Goal: Check status

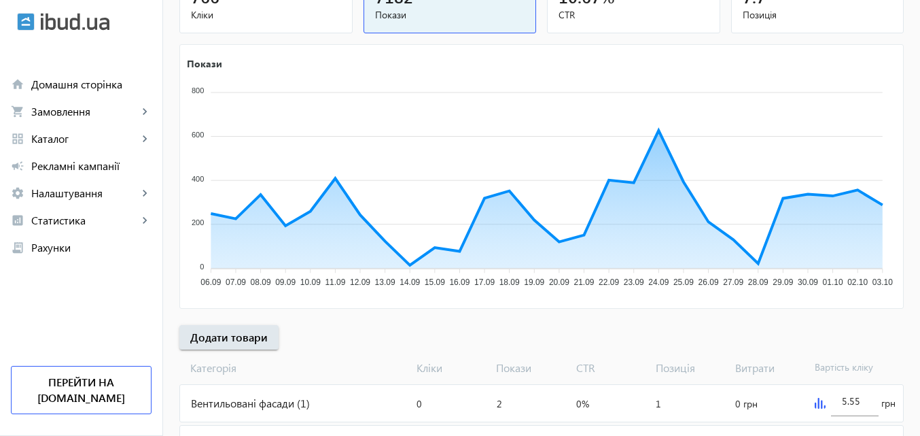
scroll to position [204, 0]
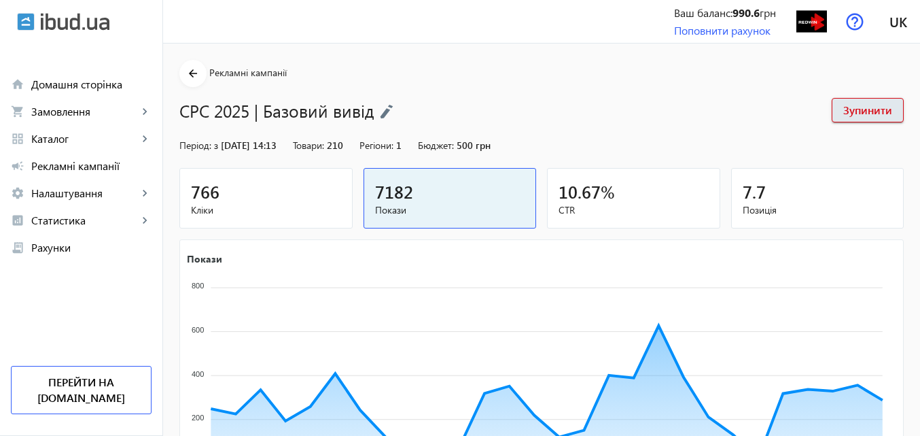
click at [415, 285] on icon "Покази 800 800 600 600 400 400 200 200 0 0 06.09 06.09 07.09 07.09 08.09 08.09 …" at bounding box center [540, 370] width 721 height 238
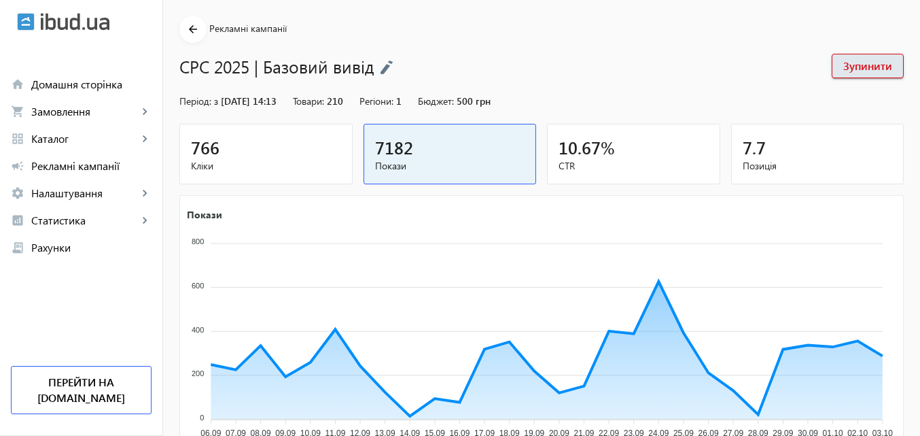
scroll to position [68, 0]
